Goal: Task Accomplishment & Management: Manage account settings

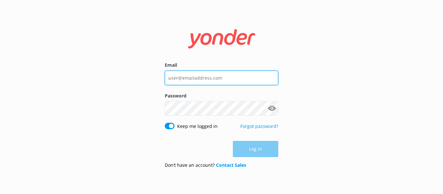
type input "[EMAIL_ADDRESS][DOMAIN_NAME]"
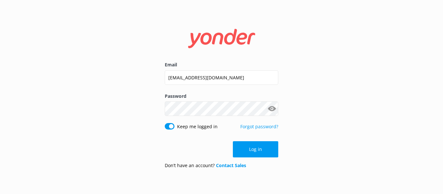
click at [281, 152] on div "Email [EMAIL_ADDRESS][DOMAIN_NAME] Password Show password Keep me logged in For…" at bounding box center [222, 97] width 130 height 154
click at [266, 150] on button "Log in" at bounding box center [255, 149] width 45 height 16
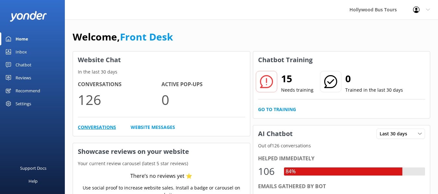
click at [99, 127] on link "Conversations" at bounding box center [97, 127] width 38 height 7
